Goal: Information Seeking & Learning: Learn about a topic

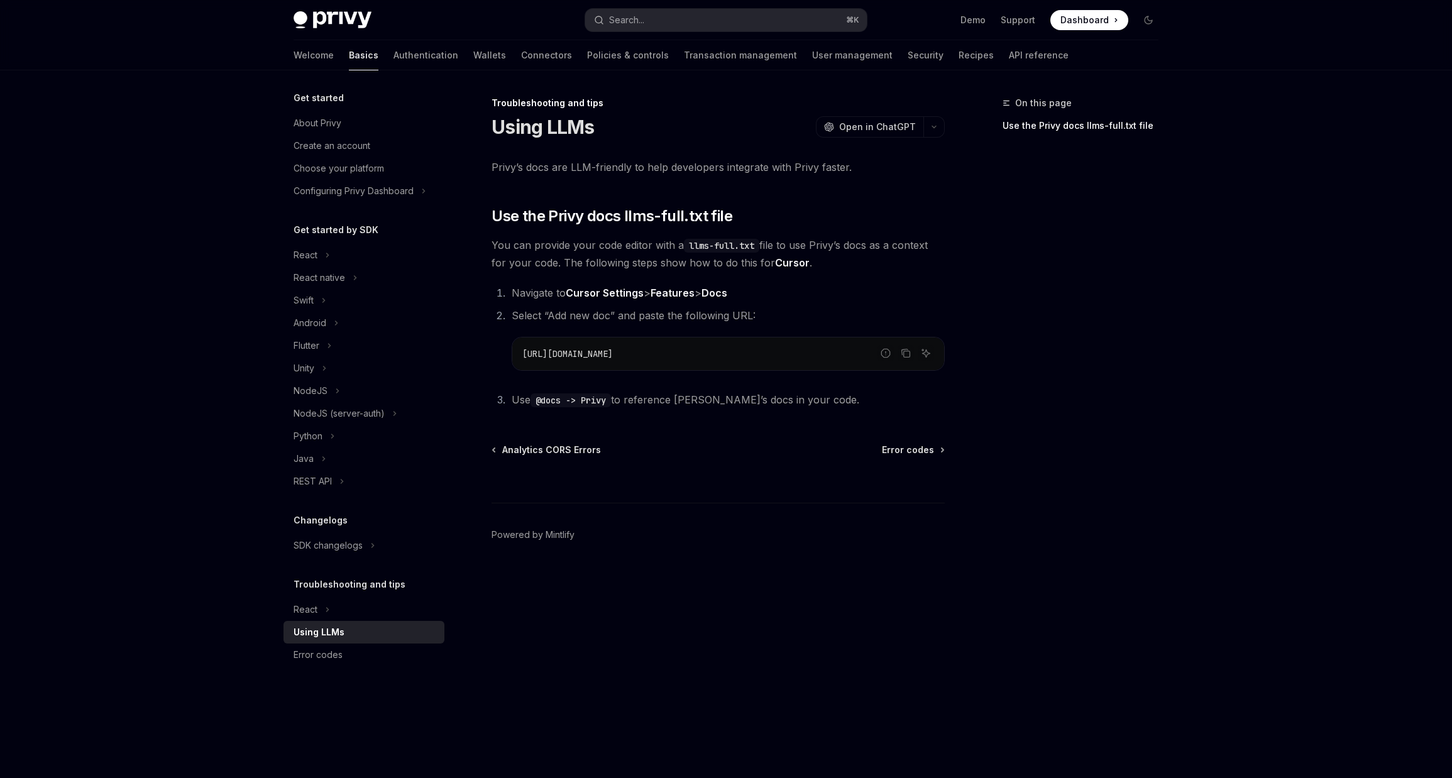
click at [613, 352] on span "[URL][DOMAIN_NAME]" at bounding box center [567, 353] width 91 height 11
copy ol "[URL][DOMAIN_NAME]"
click at [339, 278] on div "React native" at bounding box center [320, 277] width 52 height 15
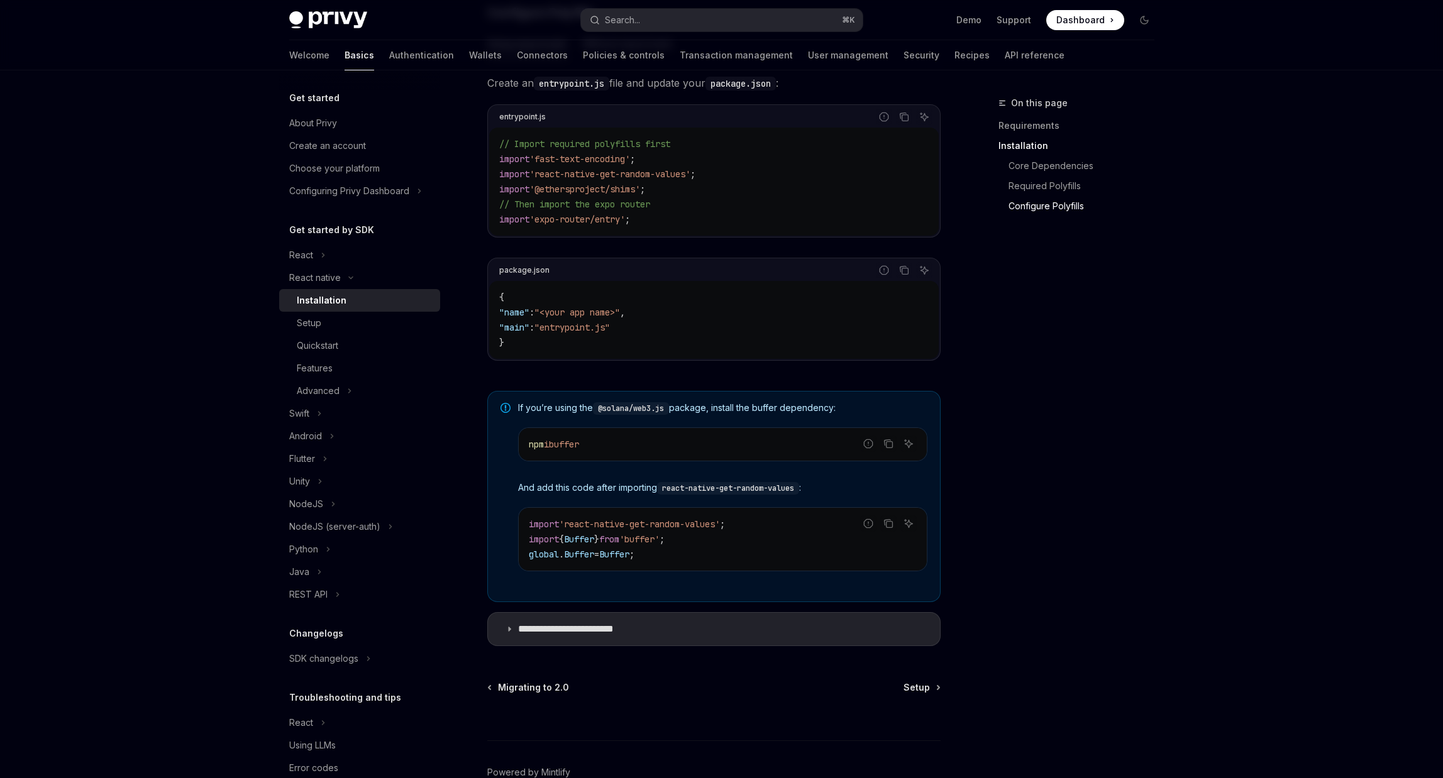
scroll to position [720, 0]
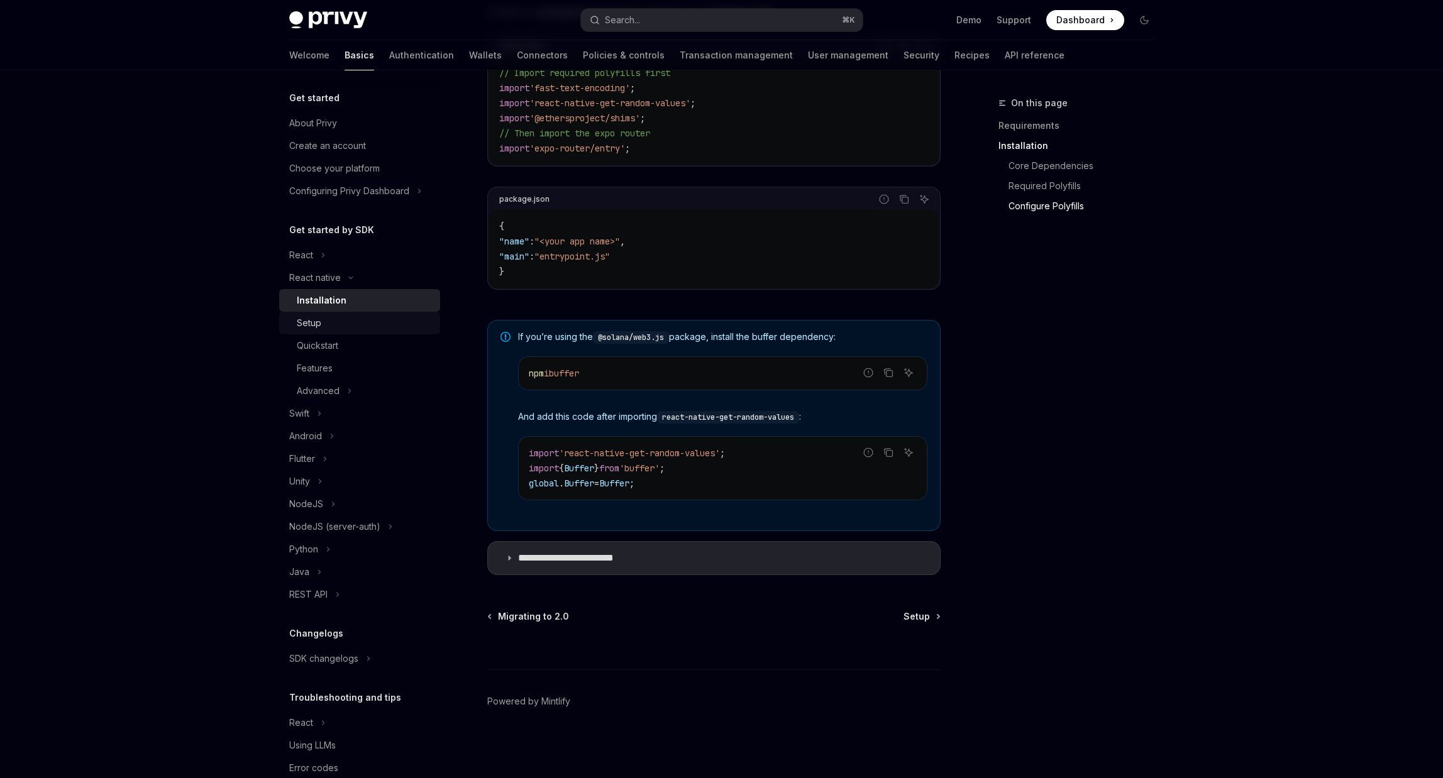
click at [342, 320] on div "Setup" at bounding box center [365, 323] width 136 height 15
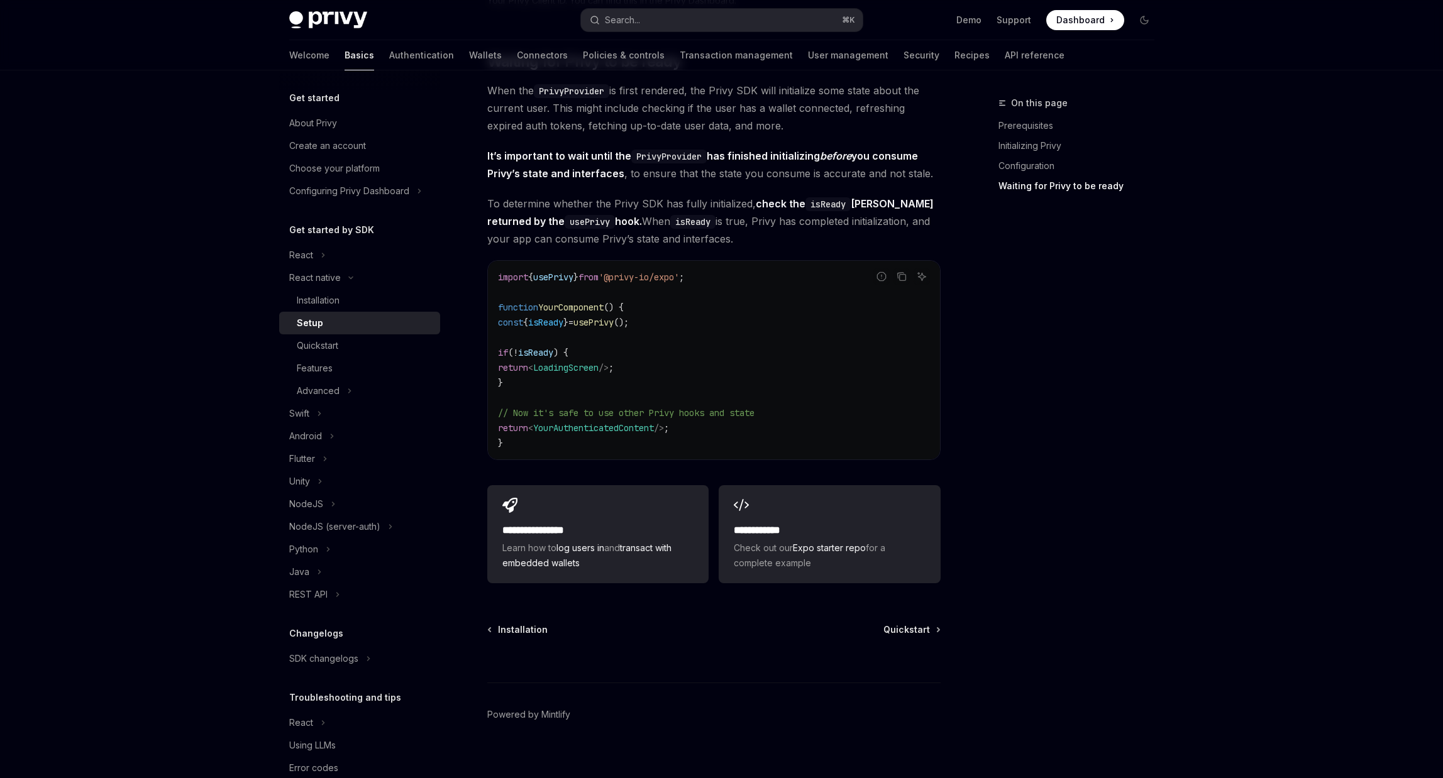
scroll to position [942, 0]
click at [348, 350] on div "Quickstart" at bounding box center [365, 345] width 136 height 15
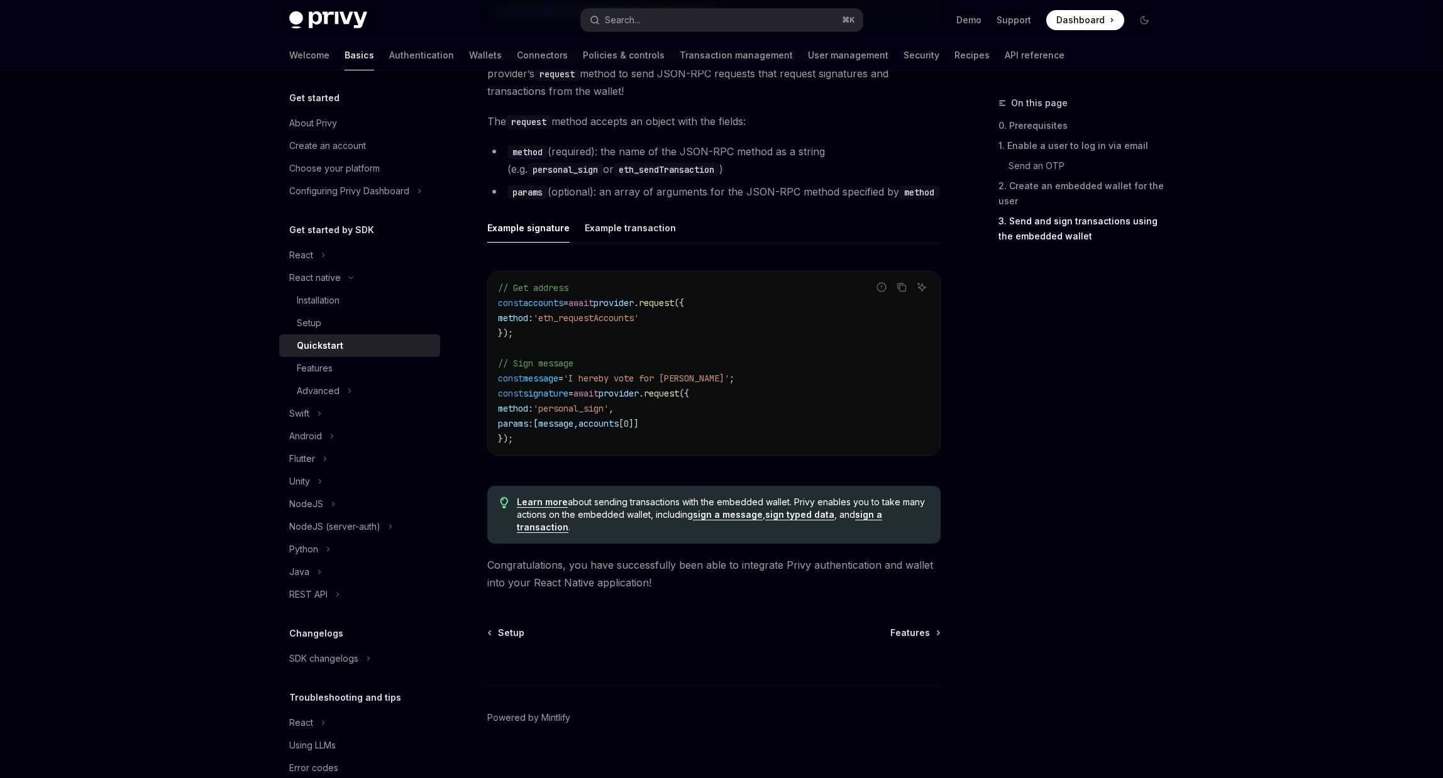
scroll to position [1694, 0]
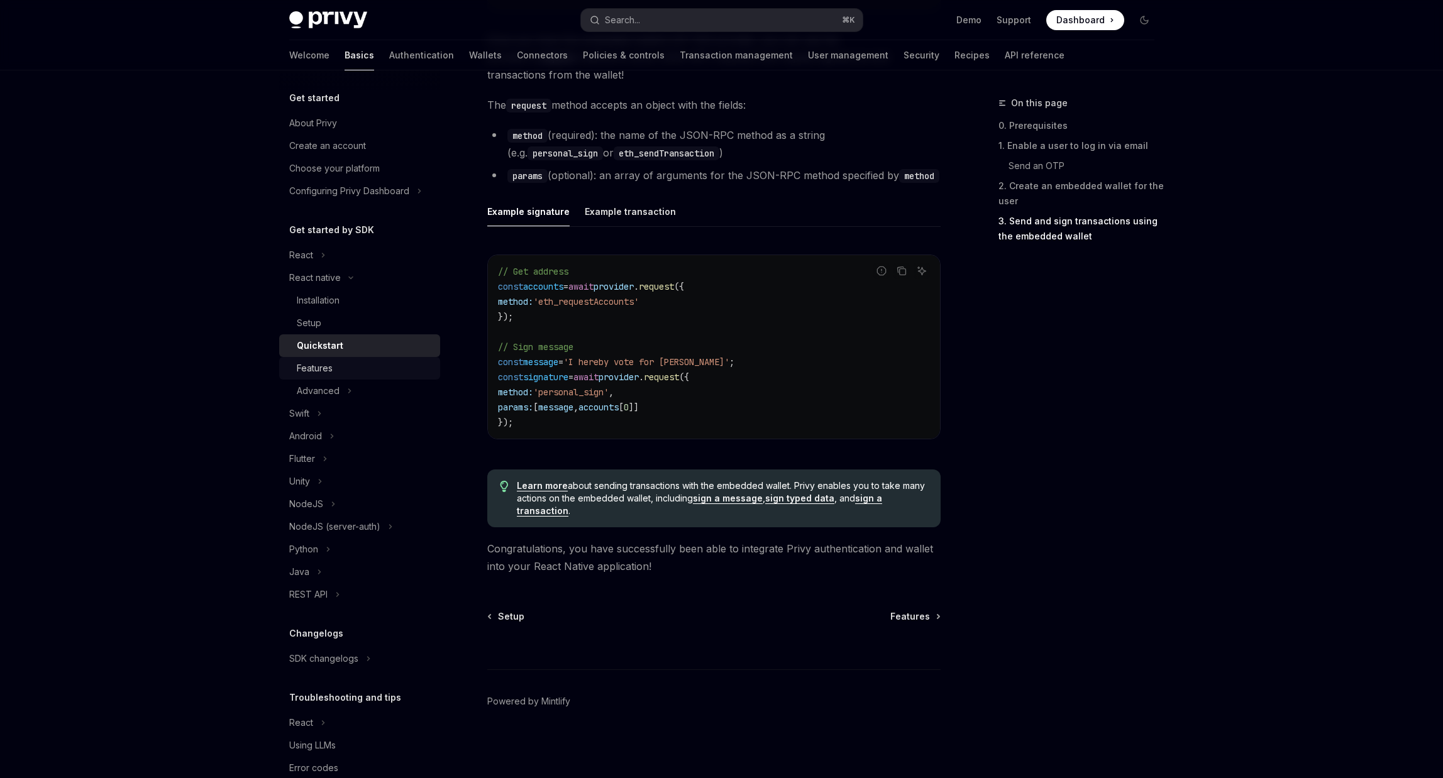
click at [343, 374] on div "Features" at bounding box center [365, 368] width 136 height 15
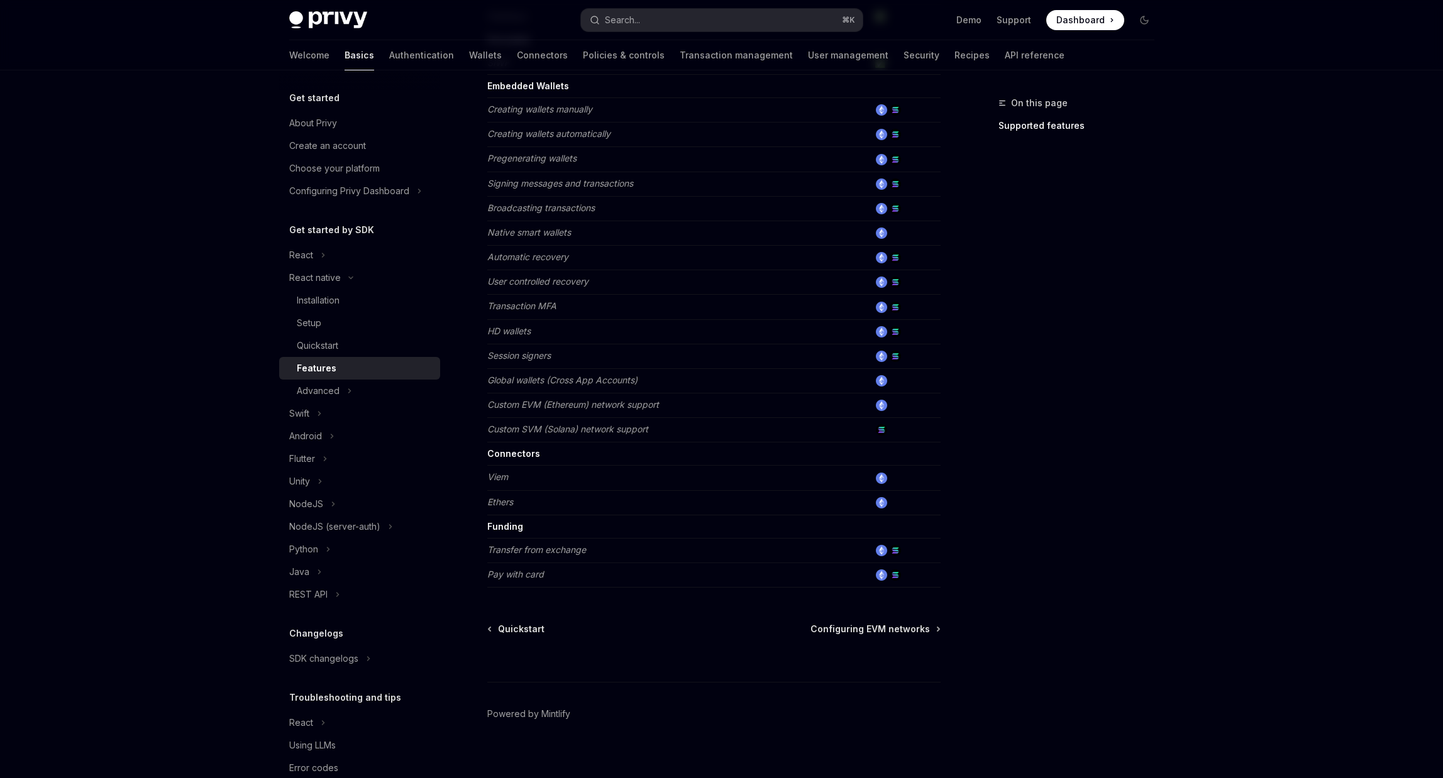
scroll to position [405, 0]
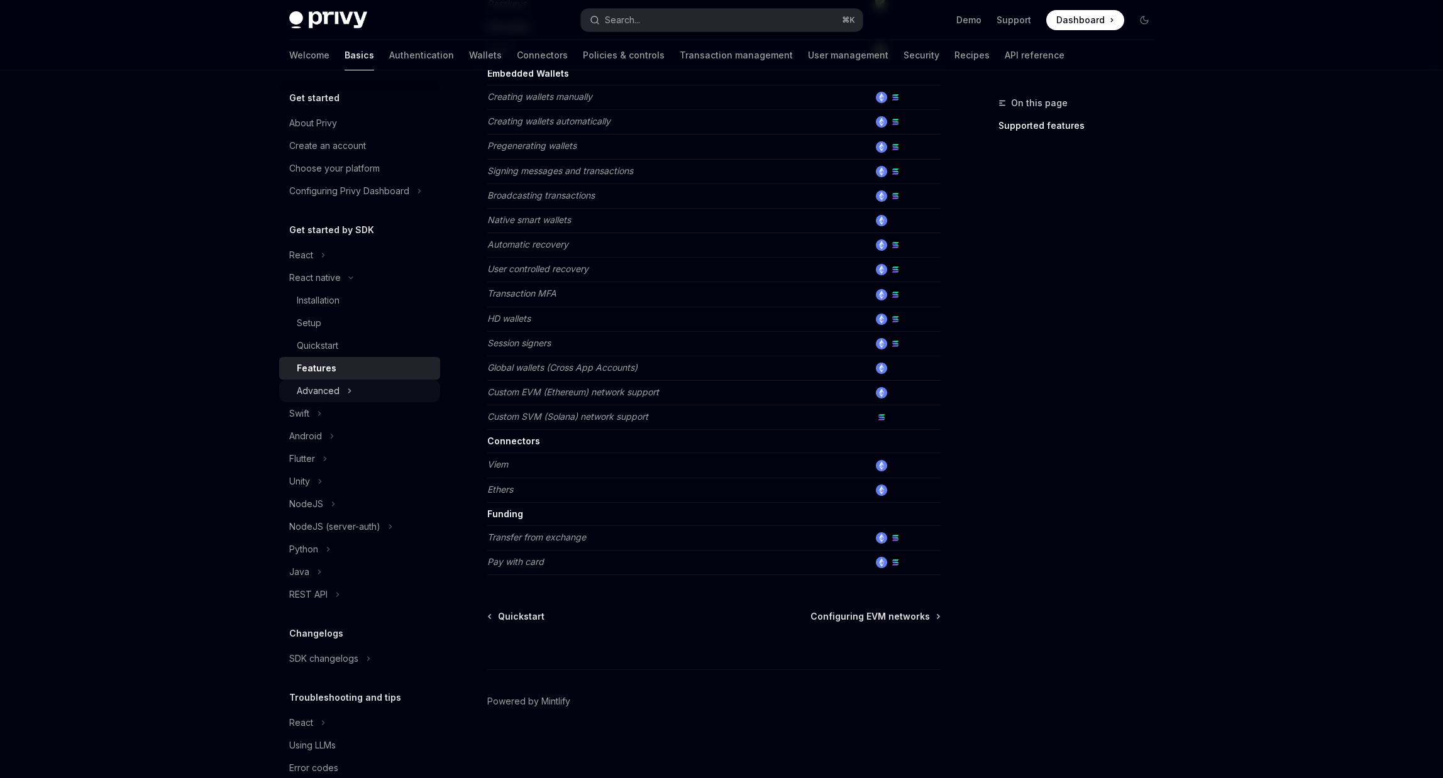
click at [335, 398] on div "Advanced" at bounding box center [318, 390] width 43 height 15
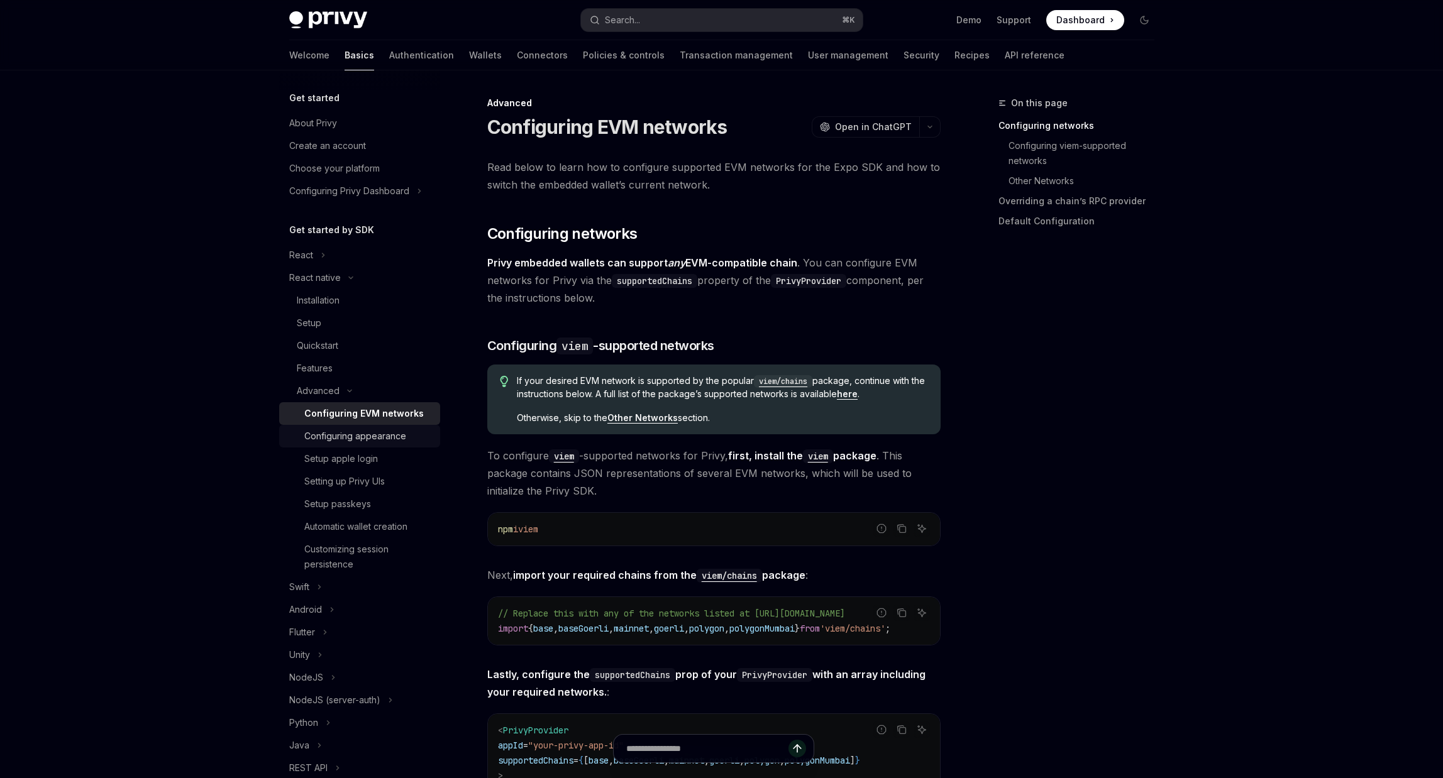
click at [348, 437] on div "Configuring appearance" at bounding box center [355, 436] width 102 height 15
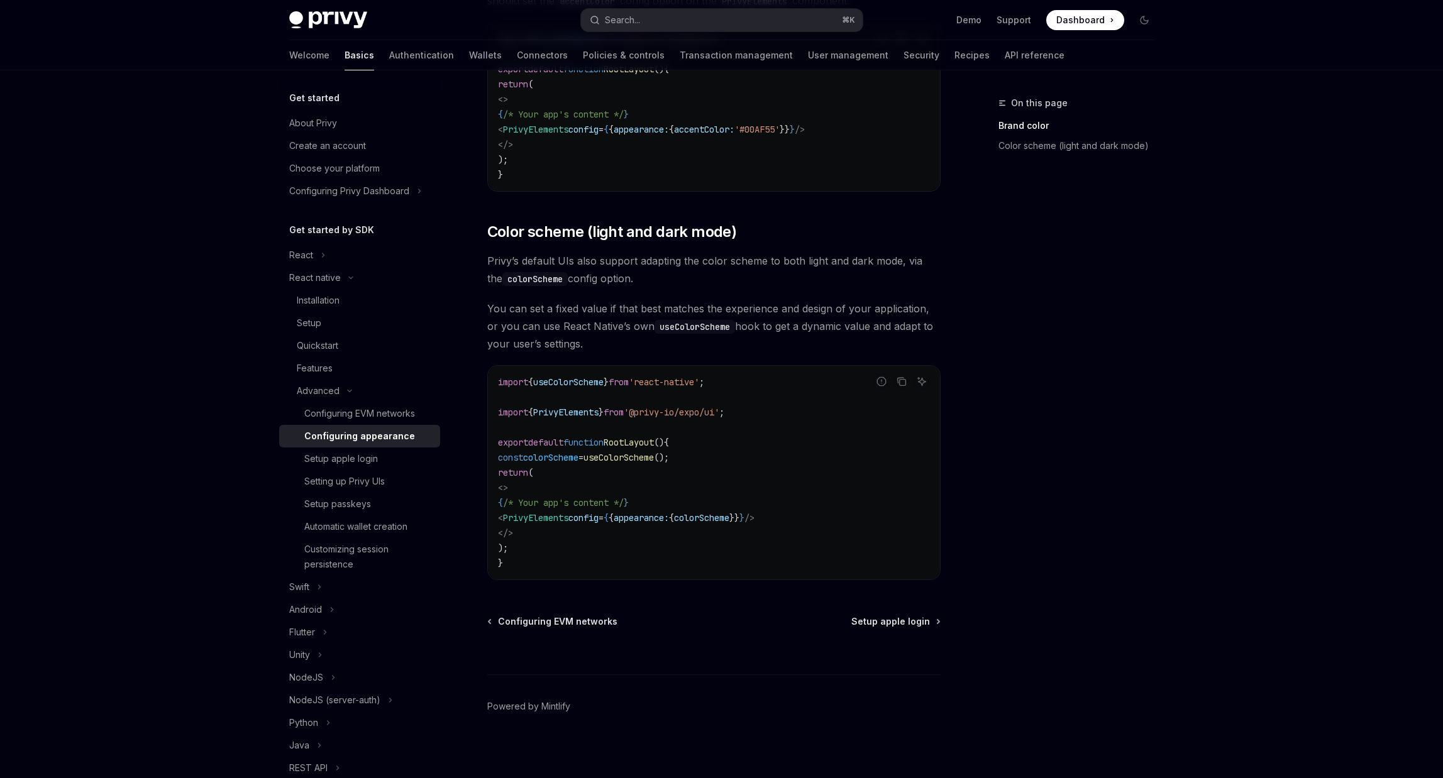
scroll to position [329, 0]
click at [370, 486] on div "Setting up Privy UIs" at bounding box center [344, 481] width 80 height 15
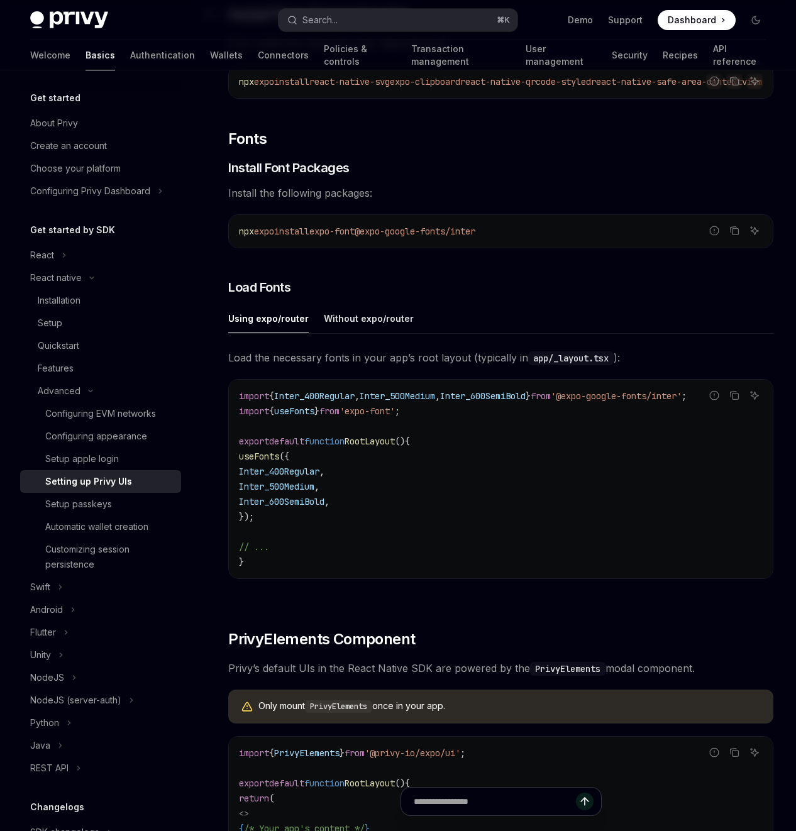
scroll to position [346, 0]
type textarea "*"
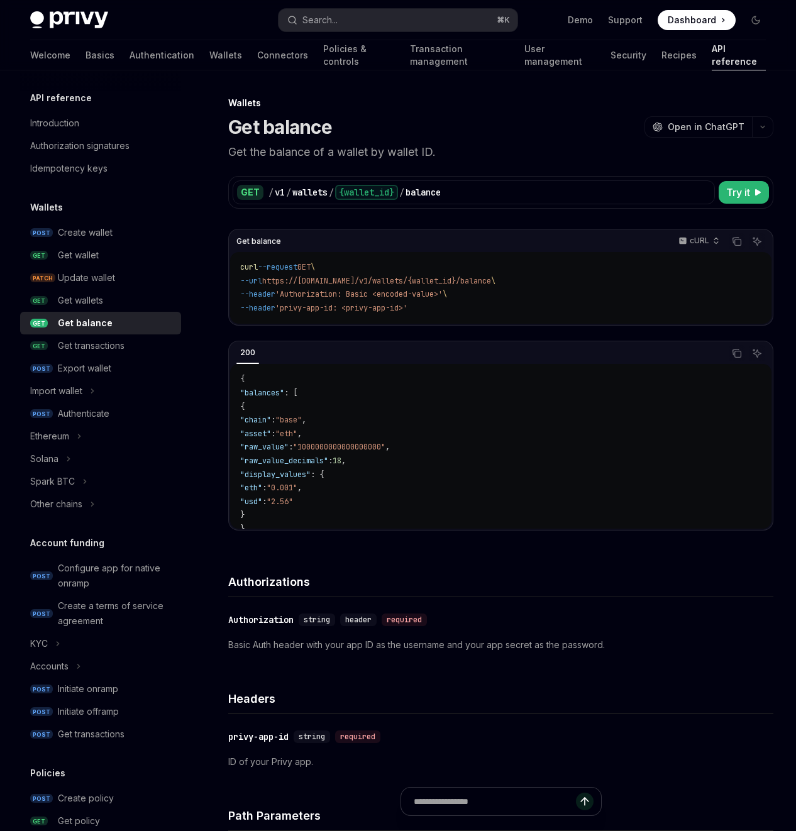
drag, startPoint x: 541, startPoint y: 432, endPoint x: 510, endPoint y: 121, distance: 312.8
click at [0, 0] on div "Get balance cURL Copy Ask AI curl --request GET \ --url https://api.privy.io/v1…" at bounding box center [0, 0] width 0 height 0
copy div "curl --request GET \ --url https://api.privy.io/v1/wallets/{wallet_id}/balance …"
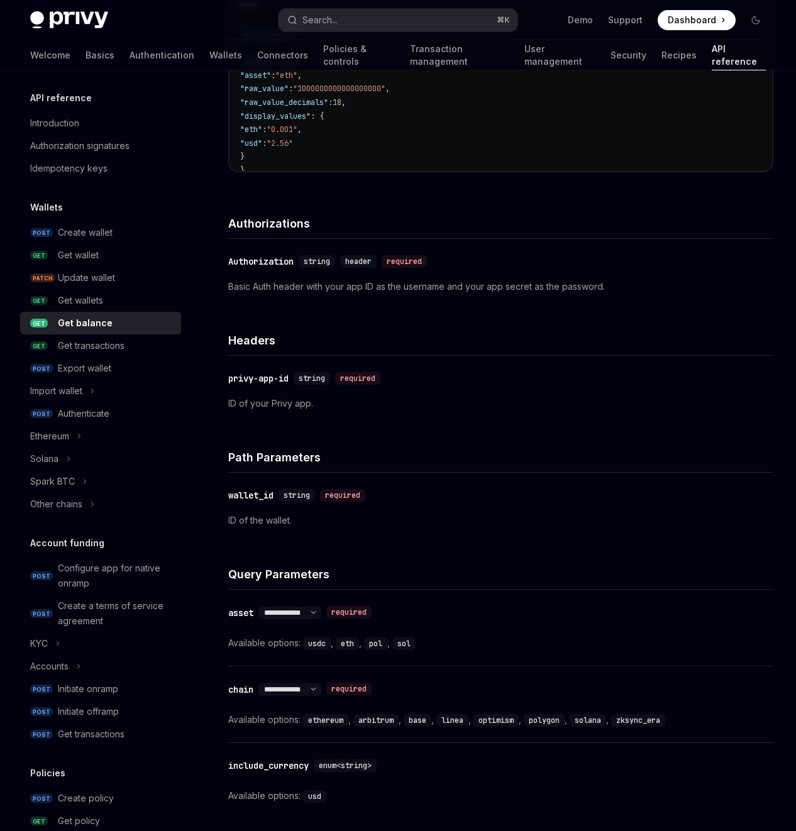
scroll to position [453, 0]
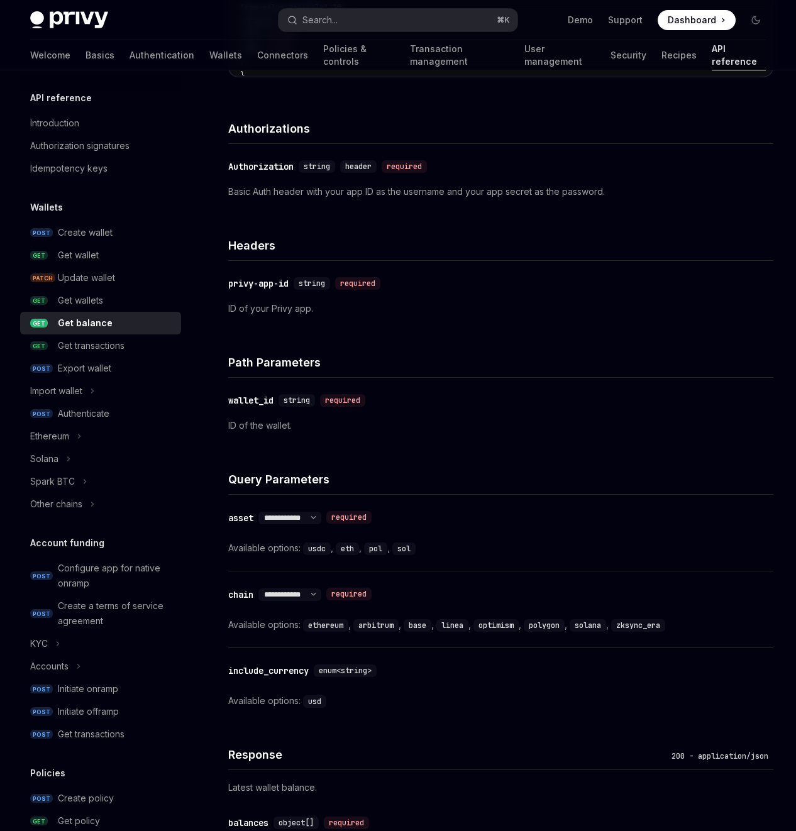
click at [461, 687] on div "**********" at bounding box center [383, 364] width 786 height 1444
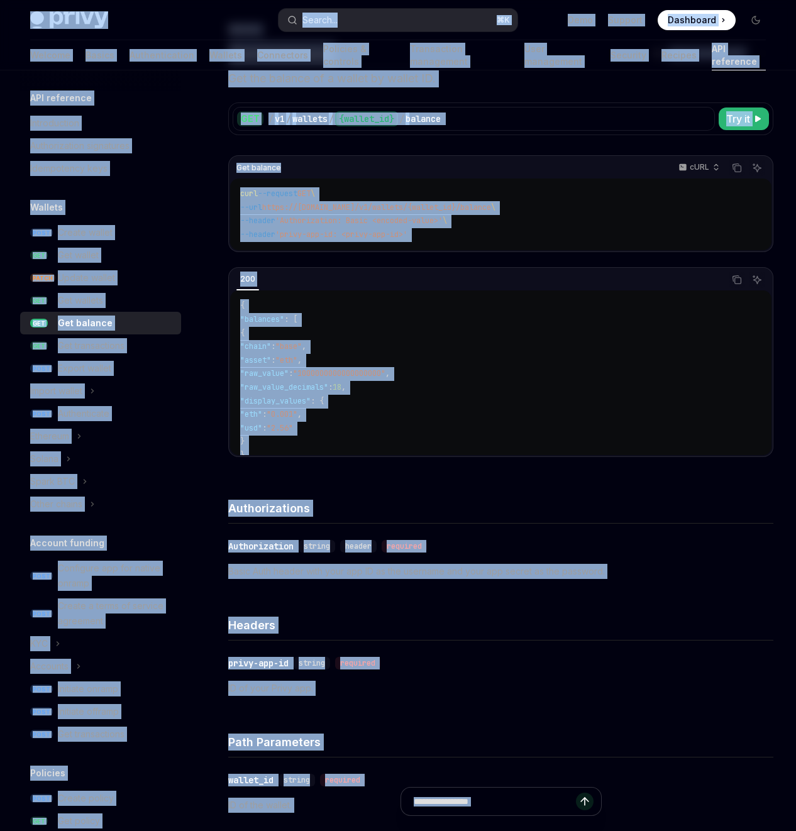
scroll to position [0, 0]
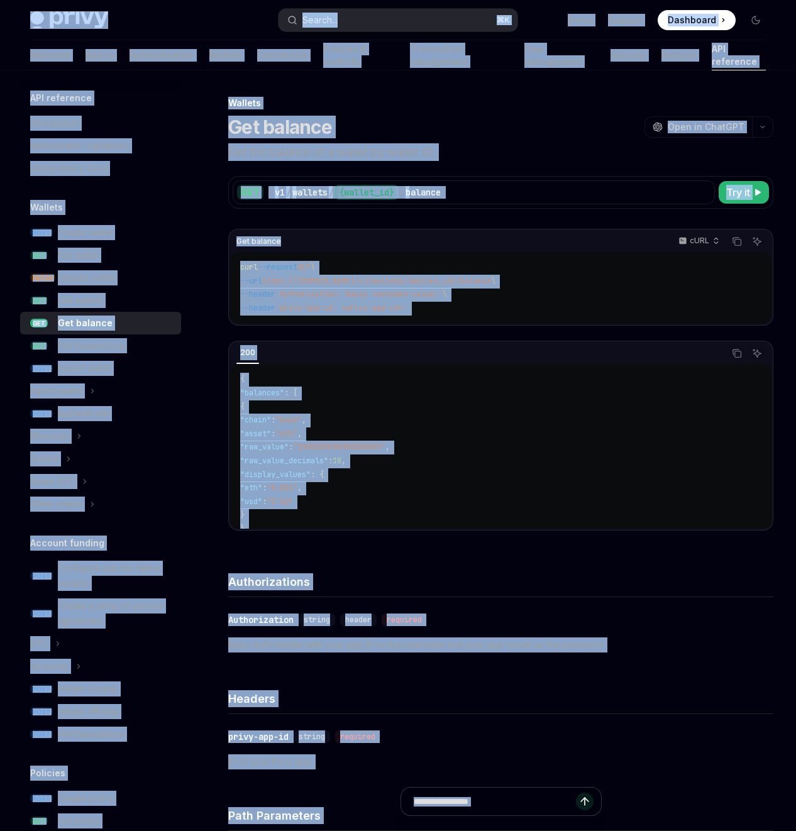
copy div "Privy Docs home page Search... ⌘ K Demo Support Dashboard Dashboard Search... N…"
click at [450, 573] on h4 "Authorizations" at bounding box center [500, 581] width 545 height 17
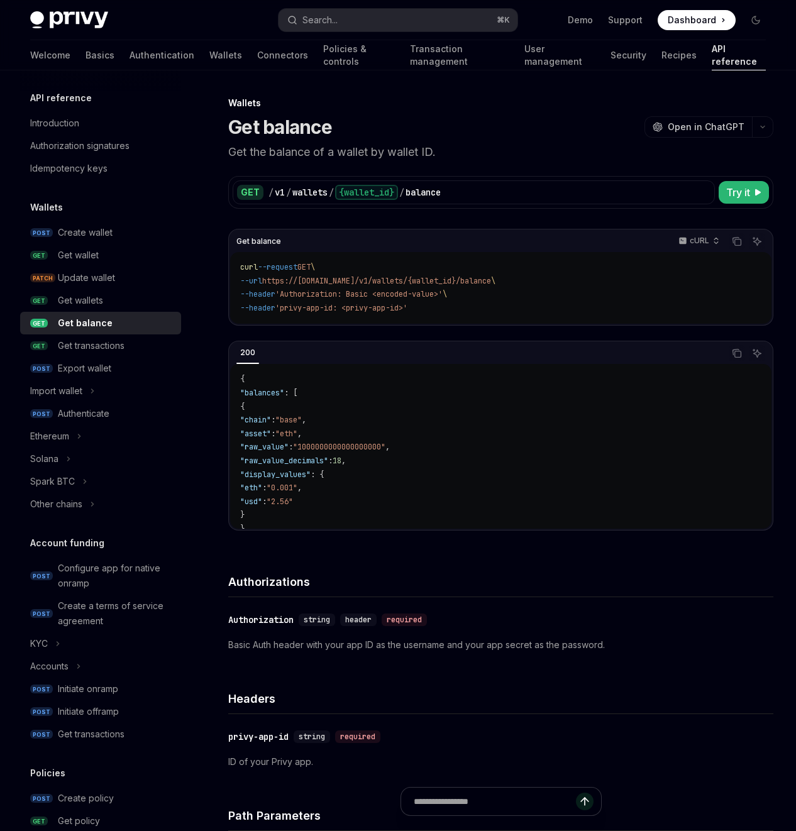
click at [449, 573] on h4 "Authorizations" at bounding box center [500, 581] width 545 height 17
type textarea "*"
